Goal: Use online tool/utility: Utilize a website feature to perform a specific function

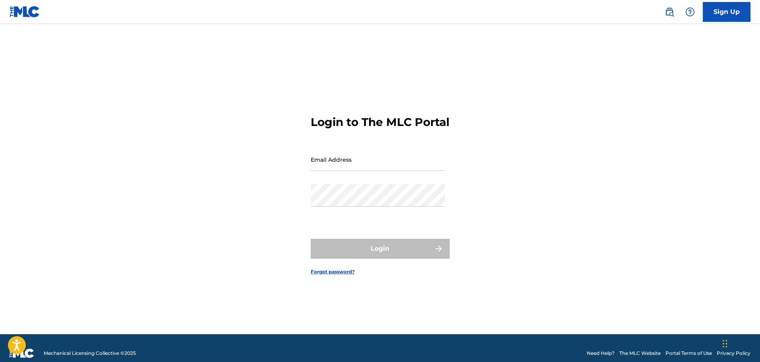
click at [345, 171] on input "Email Address" at bounding box center [378, 159] width 134 height 23
type input "[EMAIL_ADDRESS][DOMAIN_NAME]"
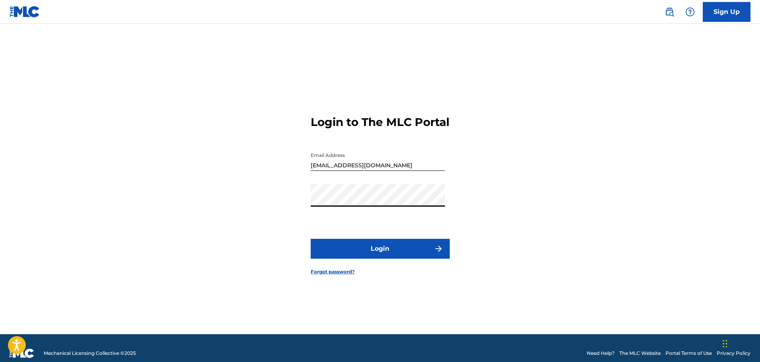
click at [311, 239] on button "Login" at bounding box center [380, 249] width 139 height 20
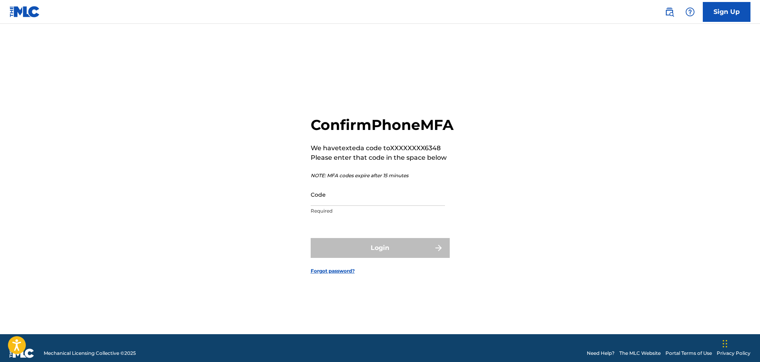
click at [351, 206] on input "Code" at bounding box center [378, 194] width 134 height 23
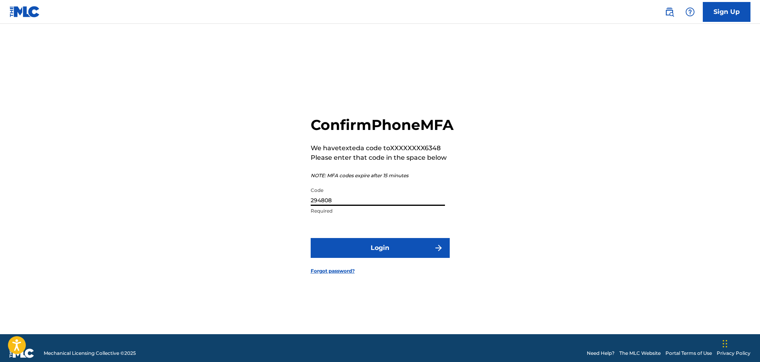
type input "294808"
click at [311, 238] on button "Login" at bounding box center [380, 248] width 139 height 20
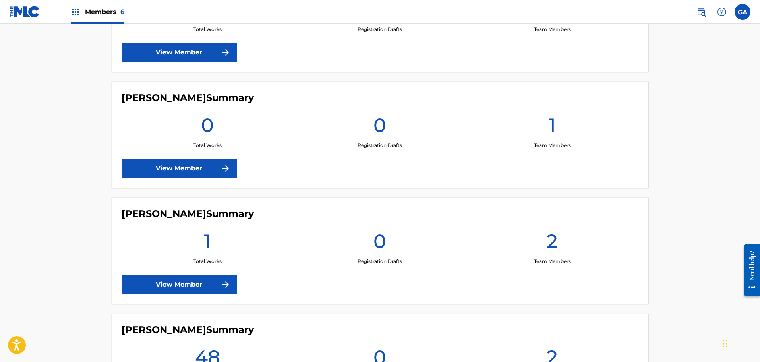
scroll to position [477, 0]
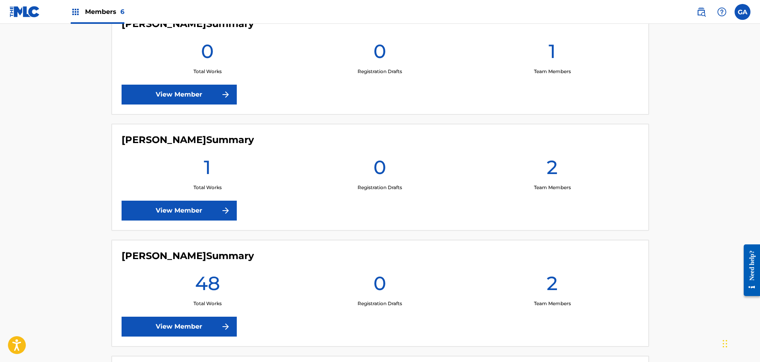
click at [196, 323] on link "View Member" at bounding box center [179, 327] width 115 height 20
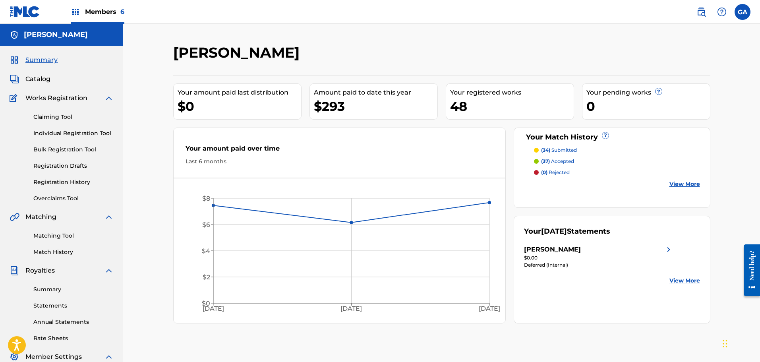
click at [80, 179] on link "Registration History" at bounding box center [73, 182] width 80 height 8
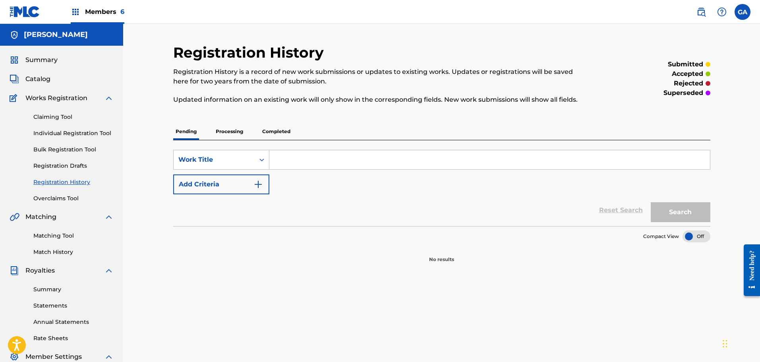
click at [239, 135] on p "Processing" at bounding box center [229, 131] width 32 height 17
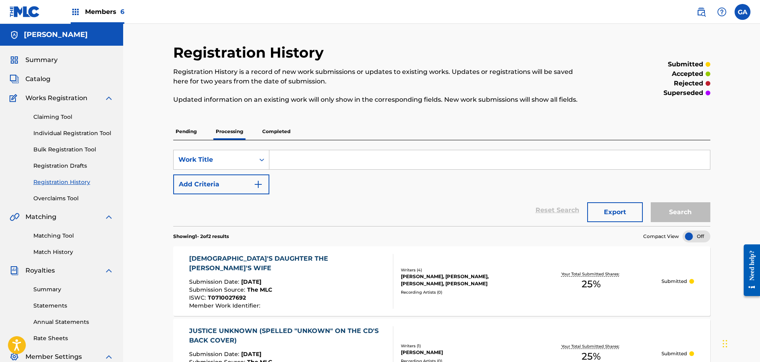
click at [102, 14] on span "Members 6" at bounding box center [104, 11] width 39 height 9
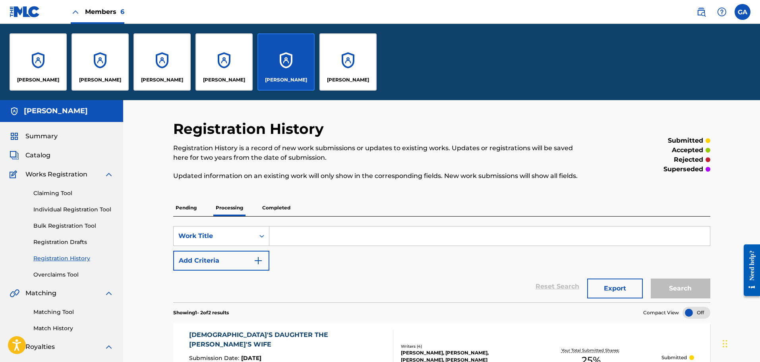
click at [37, 59] on div "[PERSON_NAME]" at bounding box center [38, 61] width 57 height 57
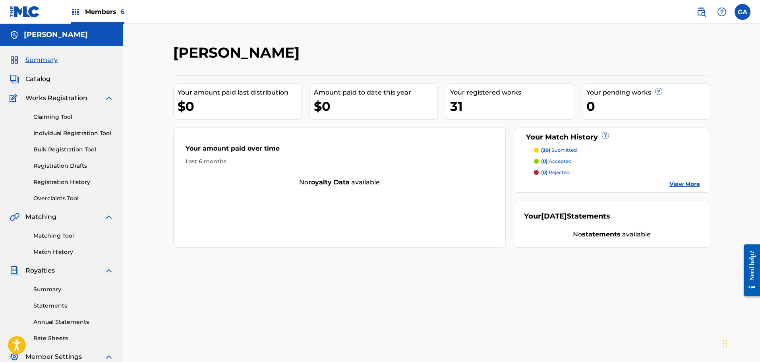
click at [66, 186] on link "Registration History" at bounding box center [73, 182] width 80 height 8
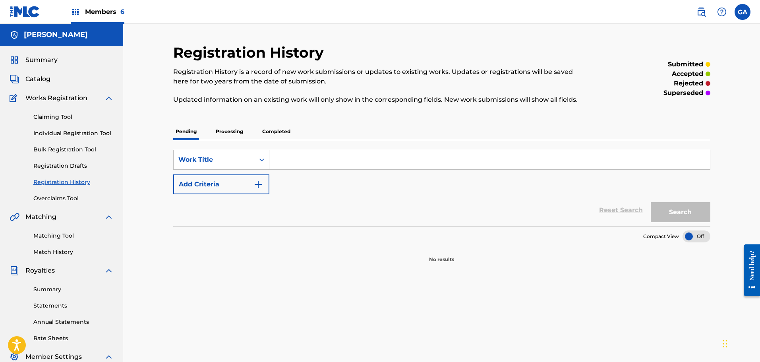
click at [227, 130] on p "Processing" at bounding box center [229, 131] width 32 height 17
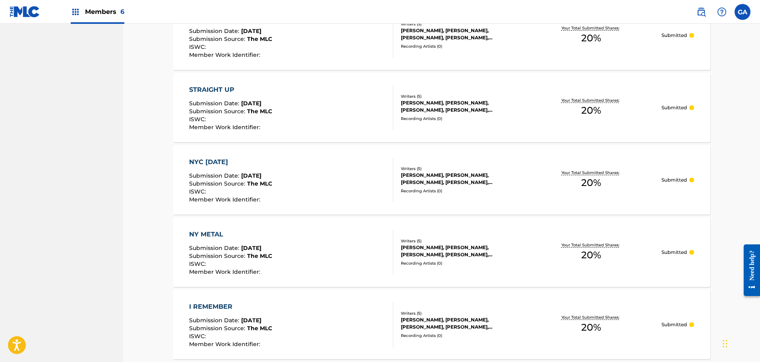
scroll to position [697, 0]
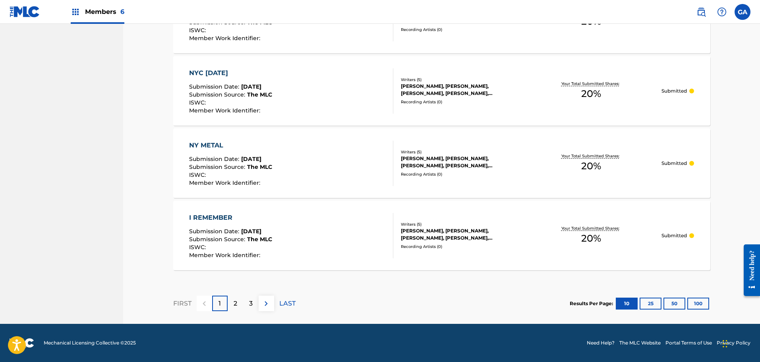
click at [703, 304] on button "100" at bounding box center [699, 304] width 22 height 12
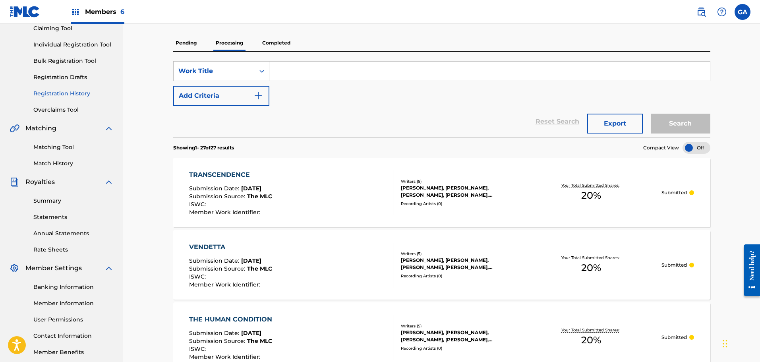
scroll to position [0, 0]
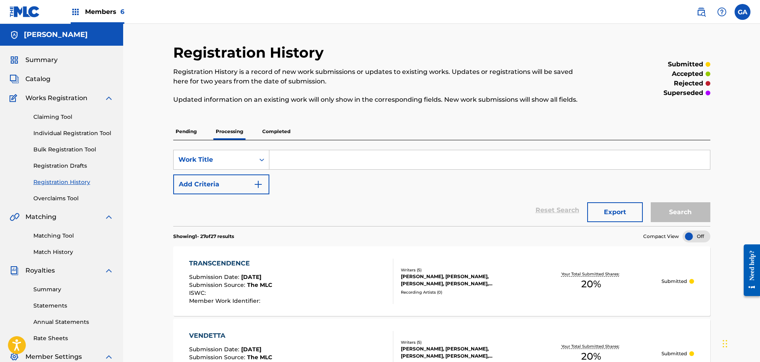
click at [33, 60] on span "Summary" at bounding box center [41, 60] width 32 height 10
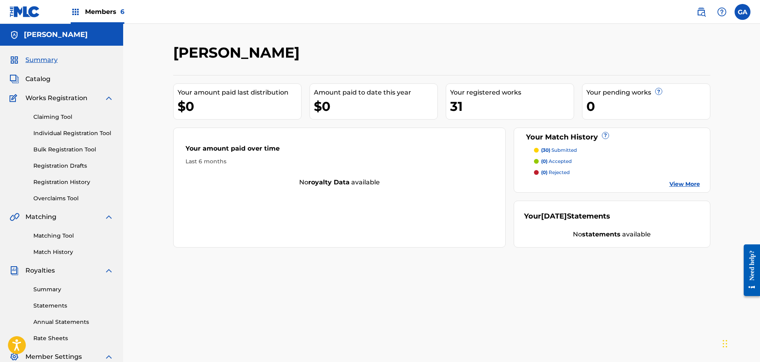
click at [97, 12] on span "Members 6" at bounding box center [104, 11] width 39 height 9
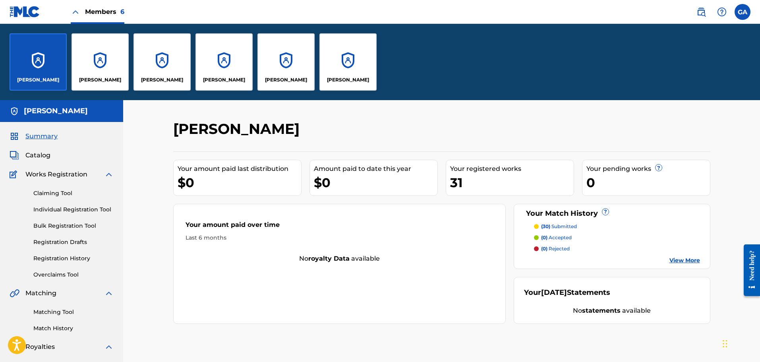
click at [123, 74] on div "[PERSON_NAME]" at bounding box center [100, 61] width 57 height 57
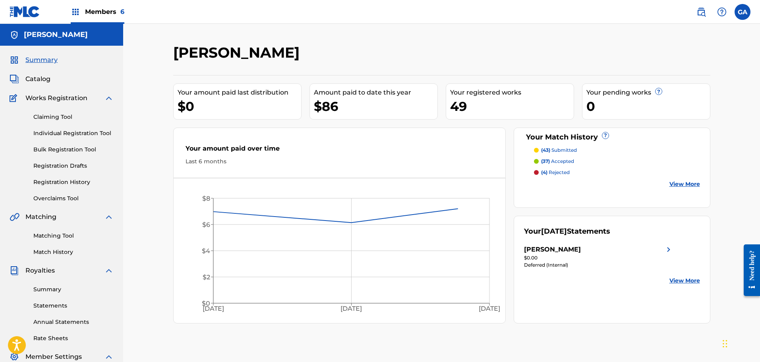
click at [75, 180] on link "Registration History" at bounding box center [73, 182] width 80 height 8
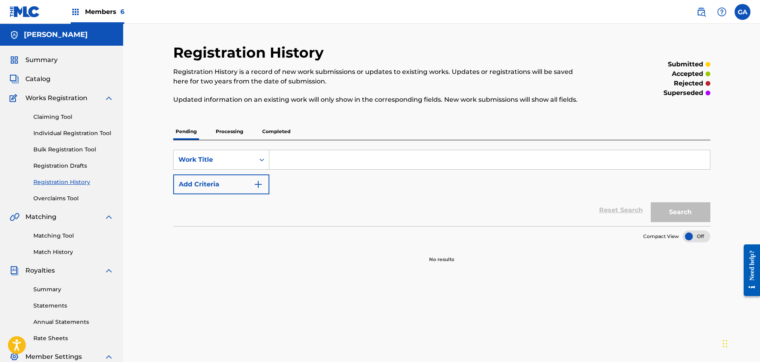
click at [229, 128] on p "Processing" at bounding box center [229, 131] width 32 height 17
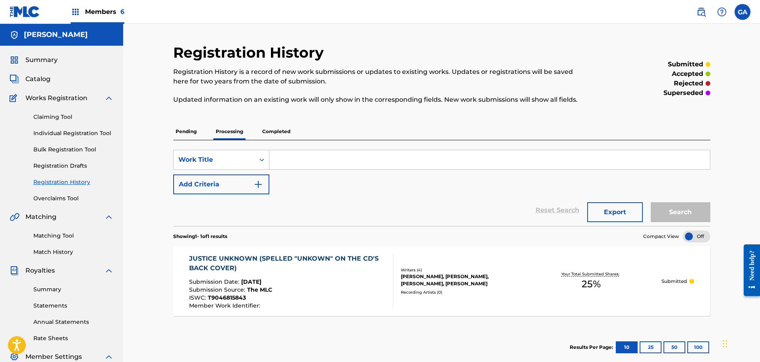
click at [276, 131] on p "Completed" at bounding box center [276, 131] width 33 height 17
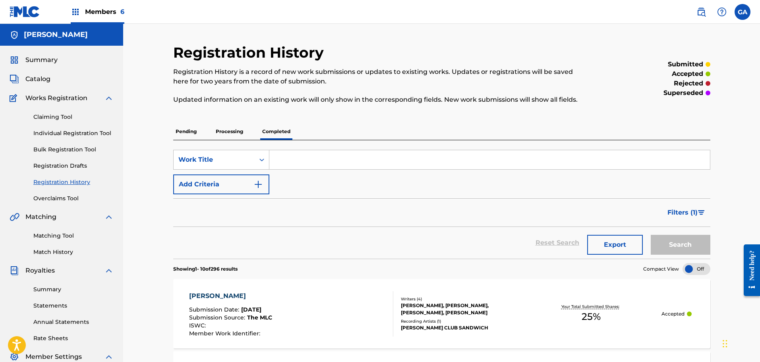
click at [40, 62] on span "Summary" at bounding box center [41, 60] width 32 height 10
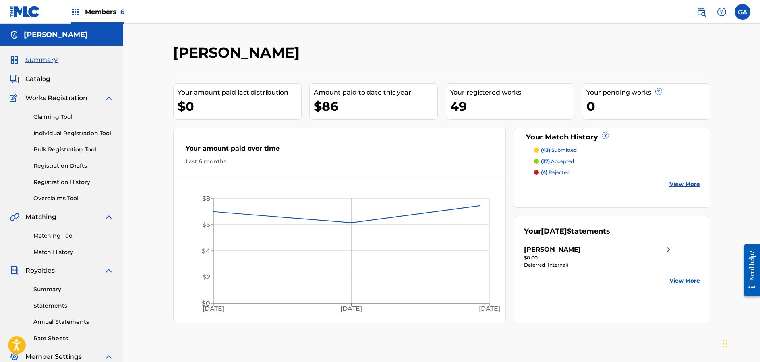
click at [59, 236] on link "Matching Tool" at bounding box center [73, 236] width 80 height 8
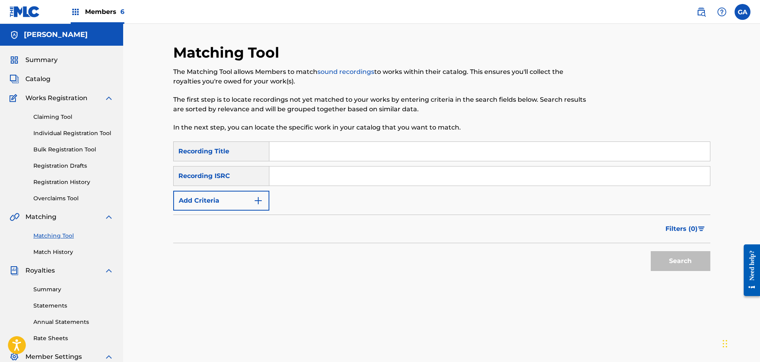
click at [229, 206] on button "Add Criteria" at bounding box center [221, 201] width 96 height 20
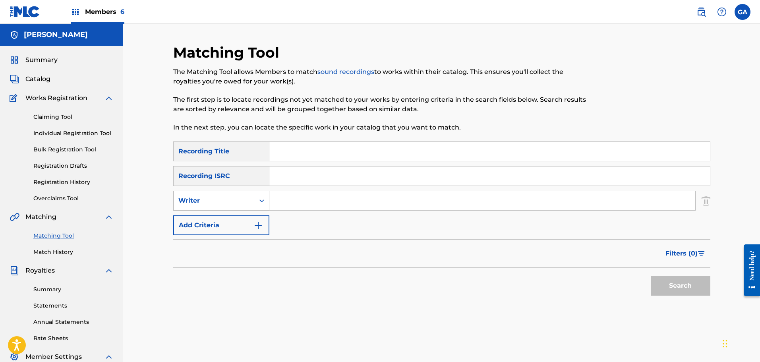
click at [219, 202] on div "Writer" at bounding box center [214, 201] width 72 height 10
click at [215, 225] on div "Recording Artist" at bounding box center [221, 221] width 95 height 20
click at [279, 202] on input "Search Form" at bounding box center [483, 200] width 426 height 19
type input "[PERSON_NAME] club sandwich"
click at [651, 276] on button "Search" at bounding box center [681, 286] width 60 height 20
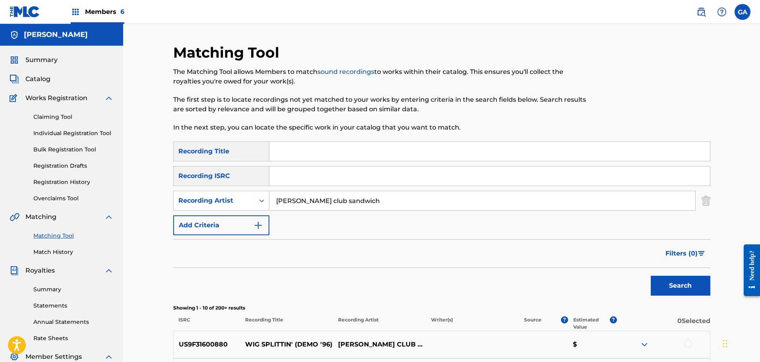
click at [44, 250] on link "Match History" at bounding box center [73, 252] width 80 height 8
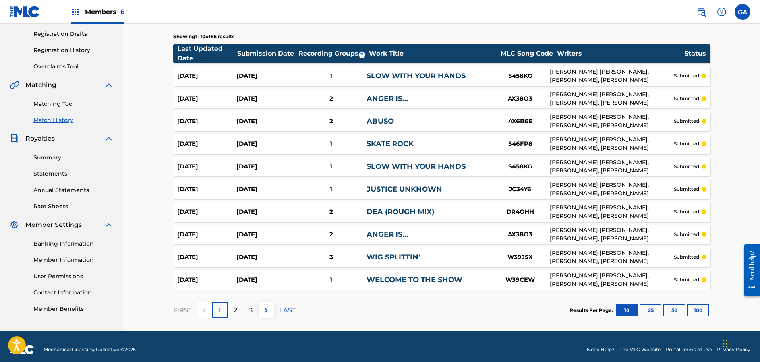
scroll to position [139, 0]
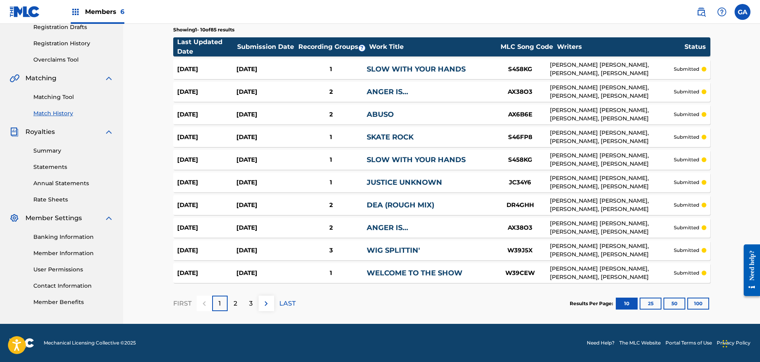
click at [701, 303] on button "100" at bounding box center [699, 304] width 22 height 12
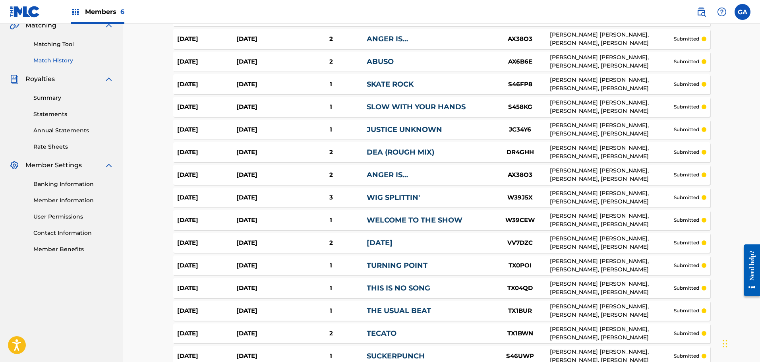
scroll to position [0, 0]
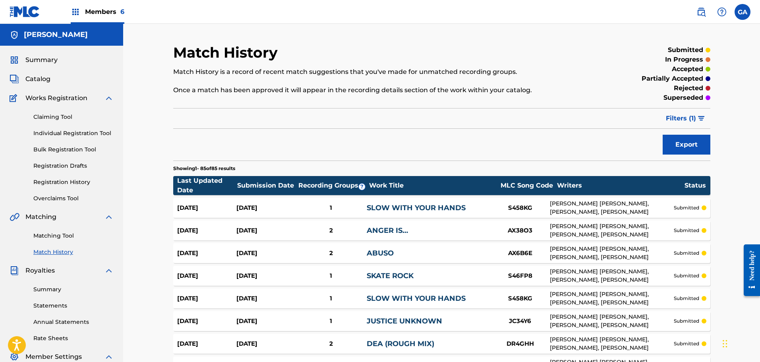
click at [48, 39] on h5 "[PERSON_NAME]" at bounding box center [56, 34] width 64 height 9
click at [98, 11] on span "Members 6" at bounding box center [104, 11] width 39 height 9
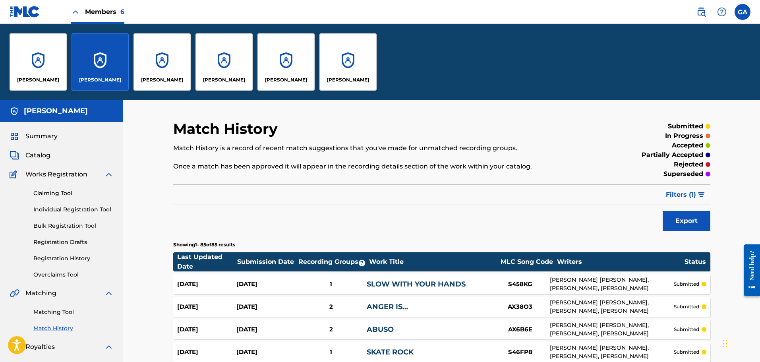
click at [357, 65] on div "[PERSON_NAME]" at bounding box center [348, 61] width 57 height 57
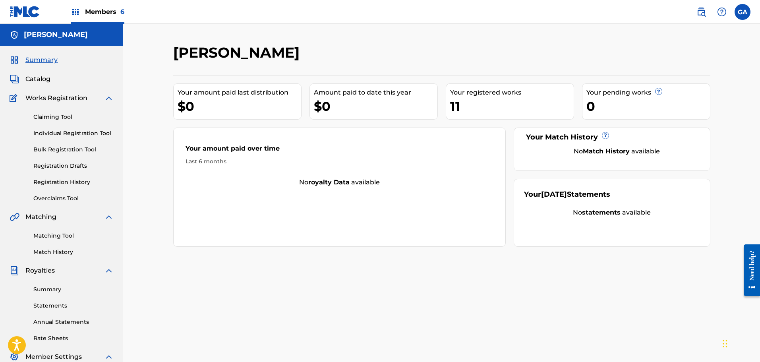
click at [26, 14] on img at bounding box center [25, 12] width 31 height 12
